Goal: Transaction & Acquisition: Purchase product/service

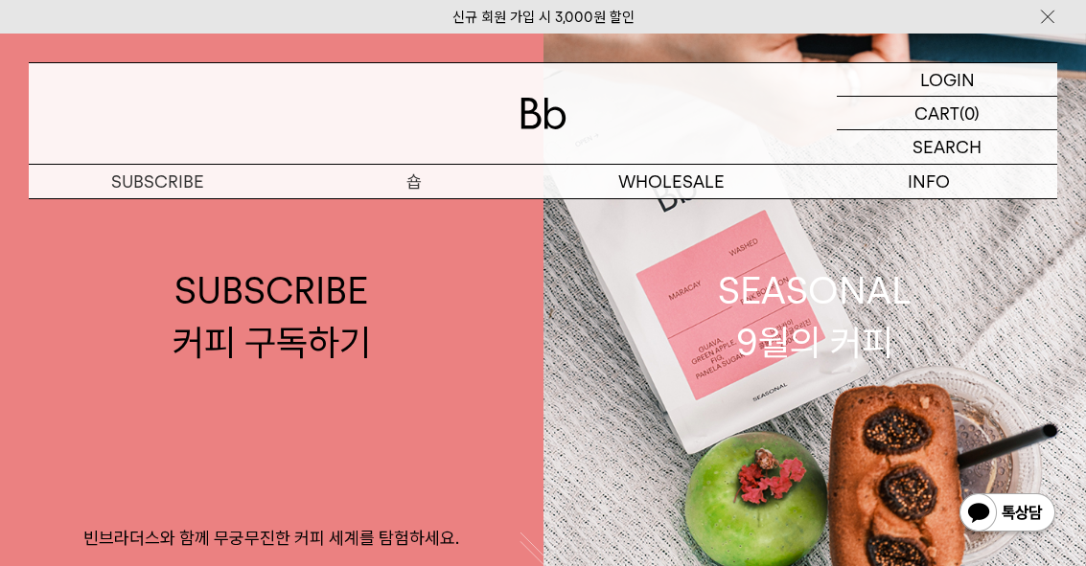
click at [417, 174] on p "숍" at bounding box center [414, 182] width 257 height 34
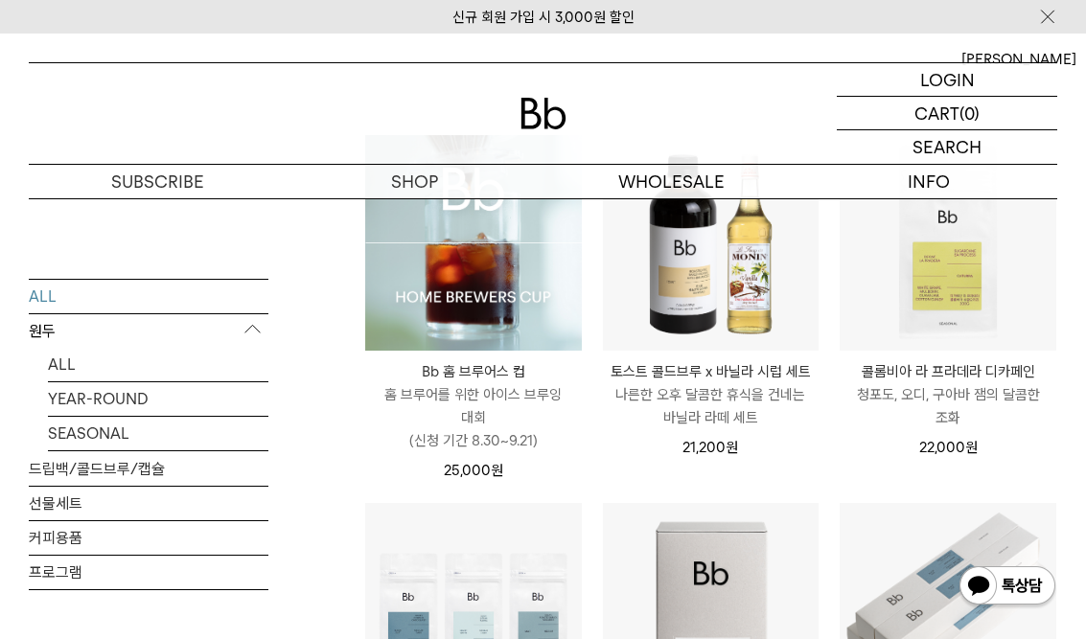
scroll to position [326, 0]
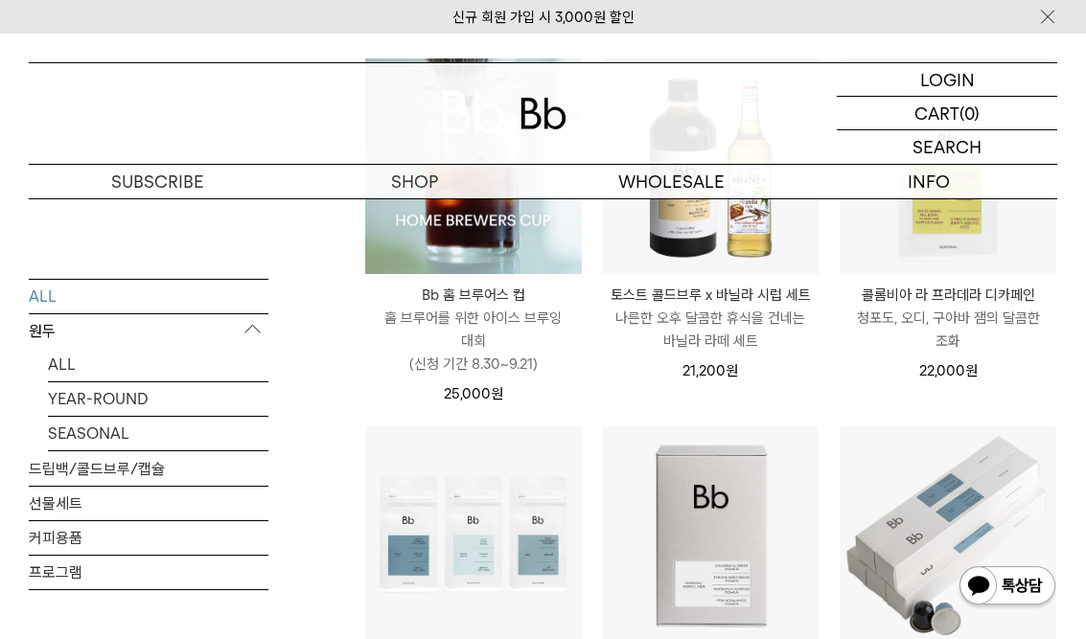
click at [401, 267] on img at bounding box center [473, 166] width 217 height 217
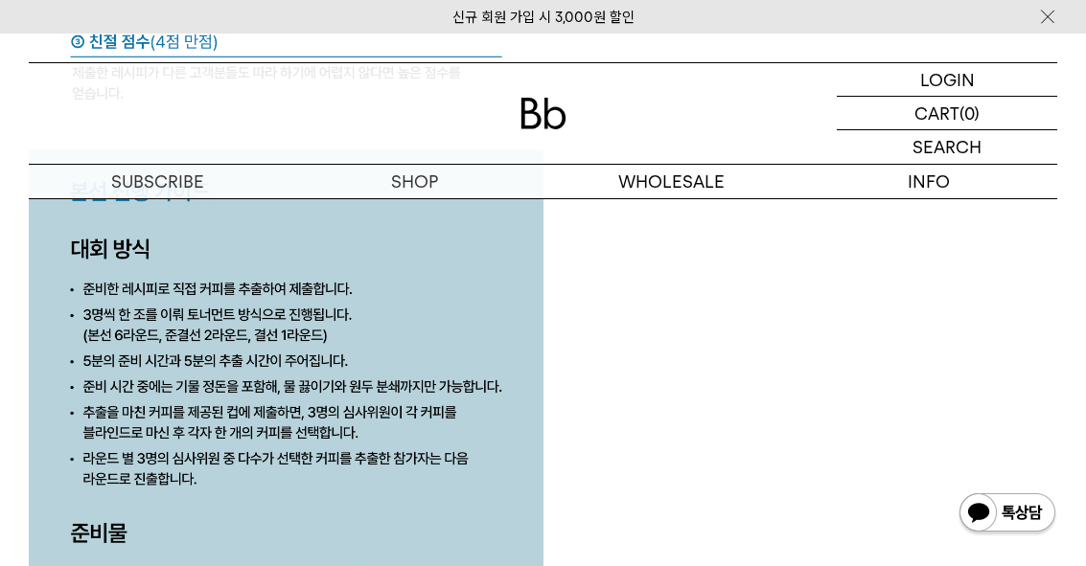
scroll to position [6855, 0]
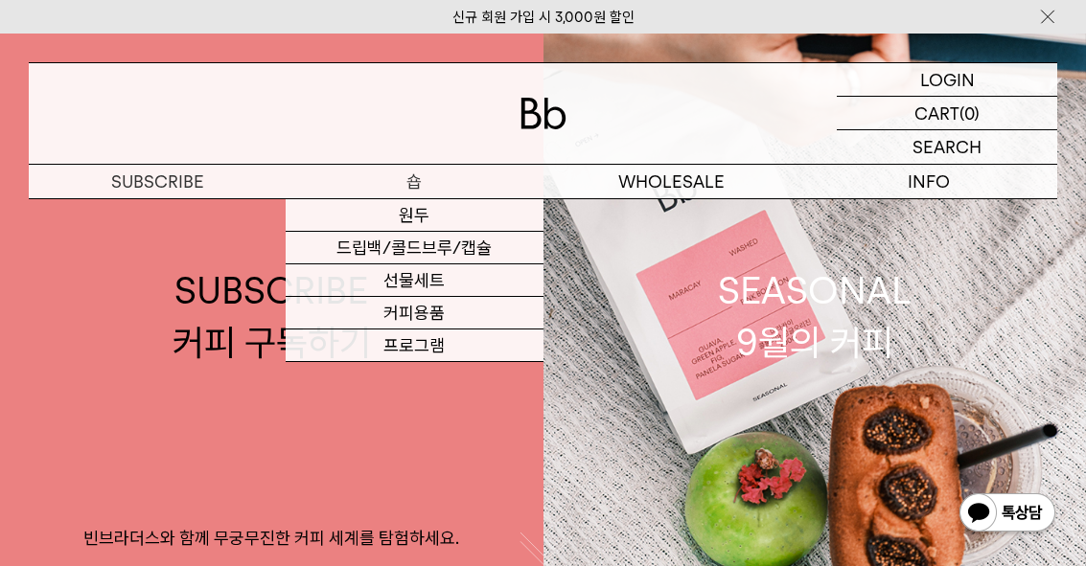
click at [371, 219] on link "원두" at bounding box center [414, 215] width 257 height 33
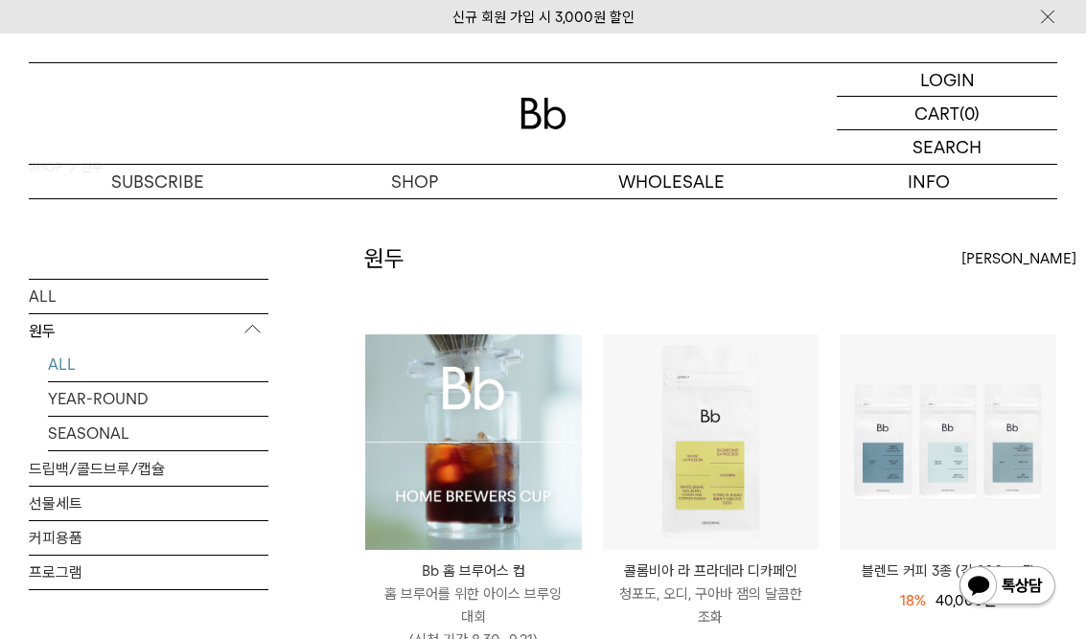
scroll to position [87, 0]
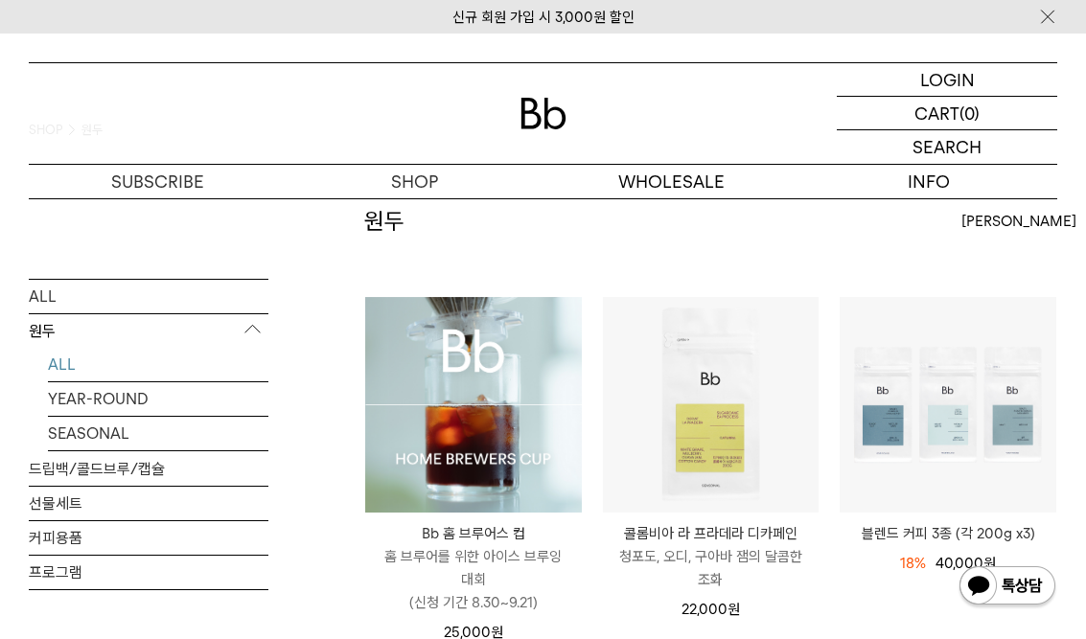
click at [422, 428] on img at bounding box center [473, 405] width 217 height 217
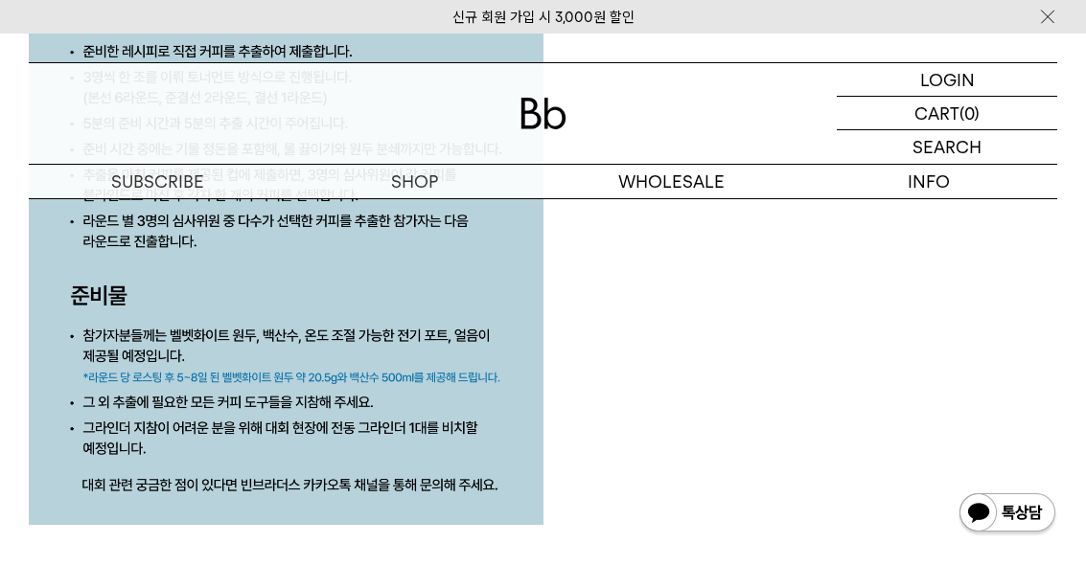
scroll to position [6849, 0]
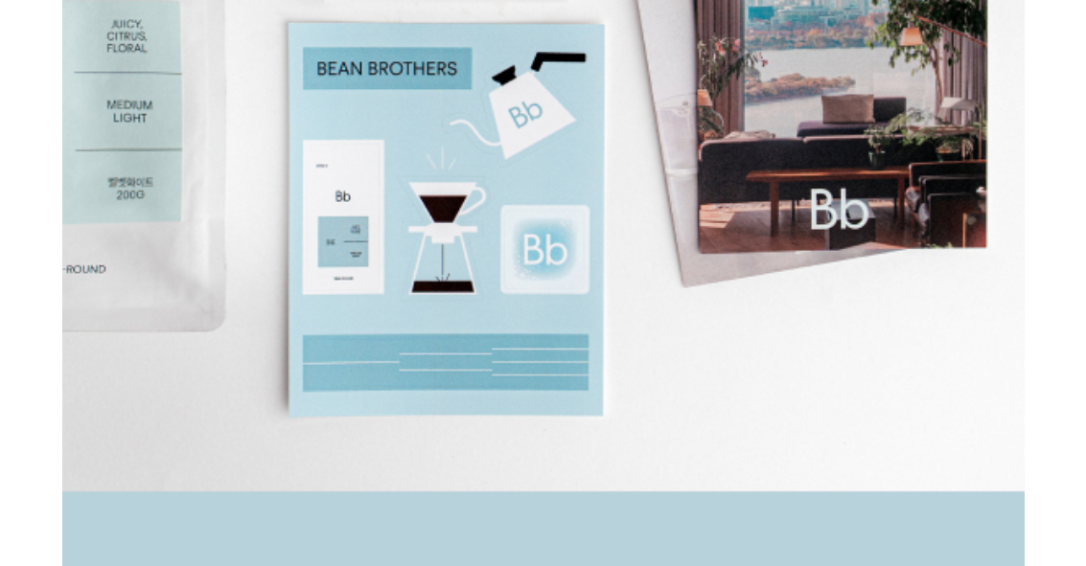
scroll to position [3608, 0]
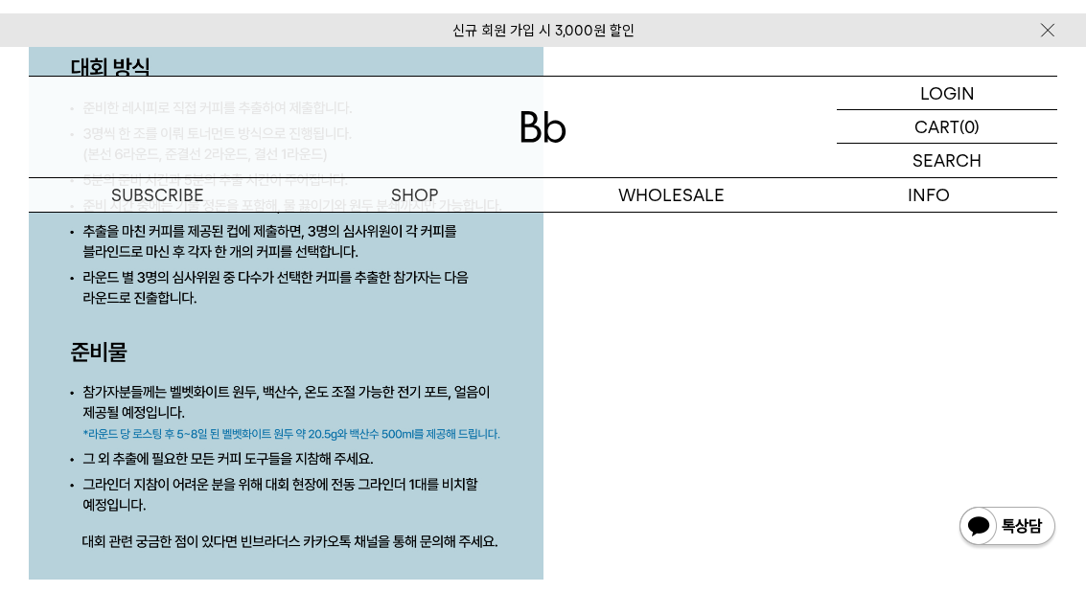
scroll to position [7063, 0]
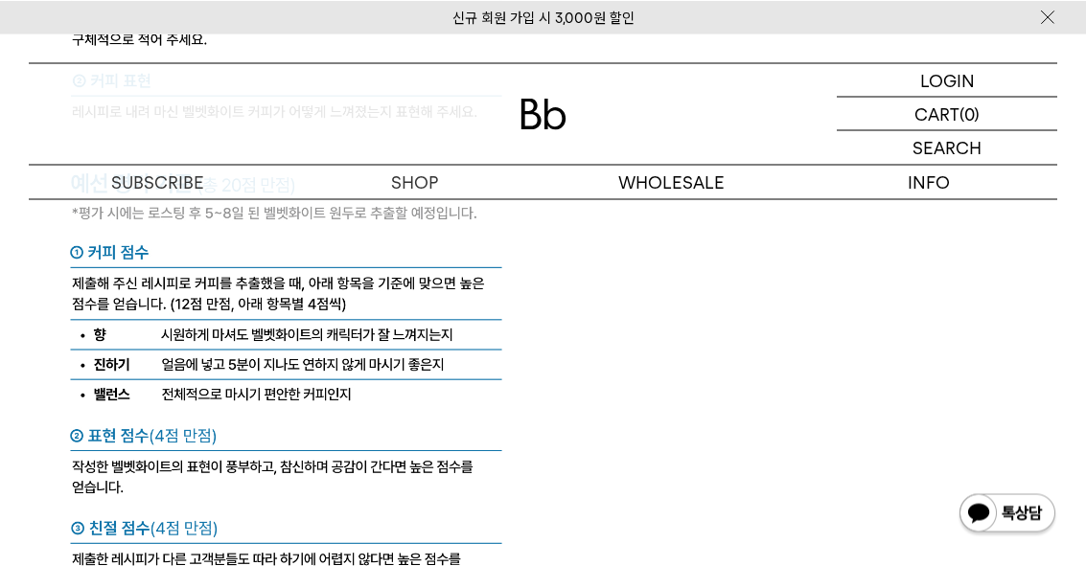
scroll to position [6303, 0]
